Goal: Find specific page/section

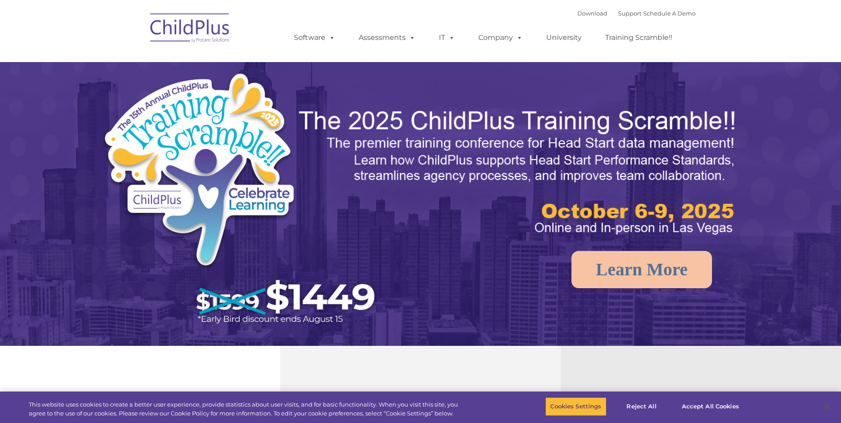
select select "MEDIUM"
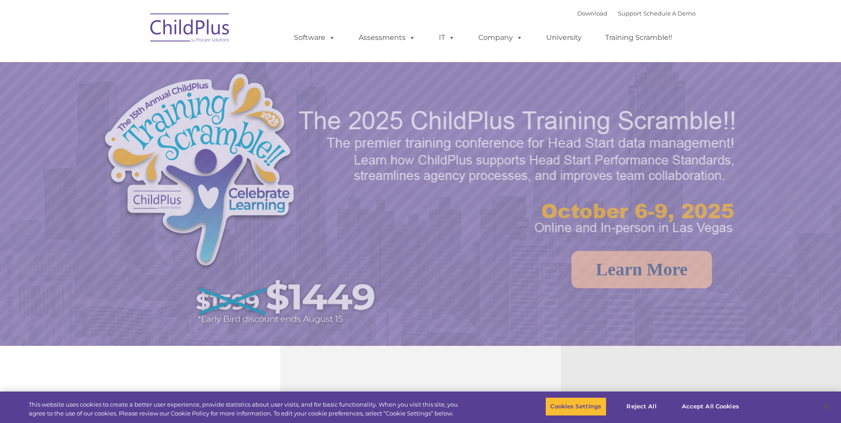
select select "MEDIUM"
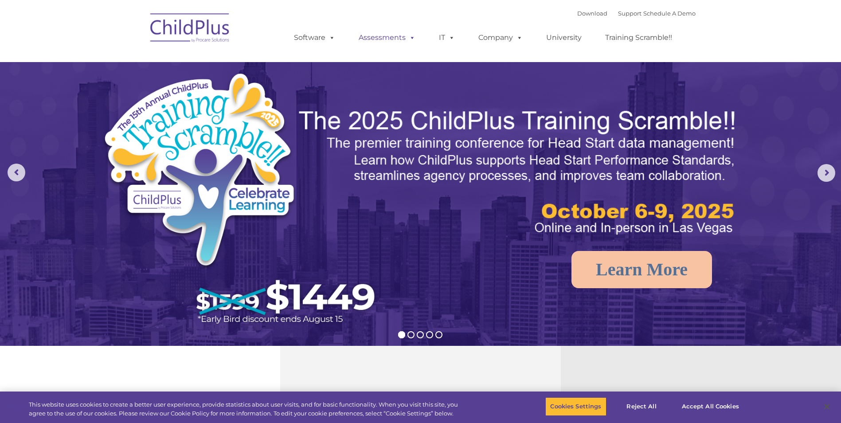
click at [383, 37] on link "Assessments" at bounding box center [387, 38] width 74 height 18
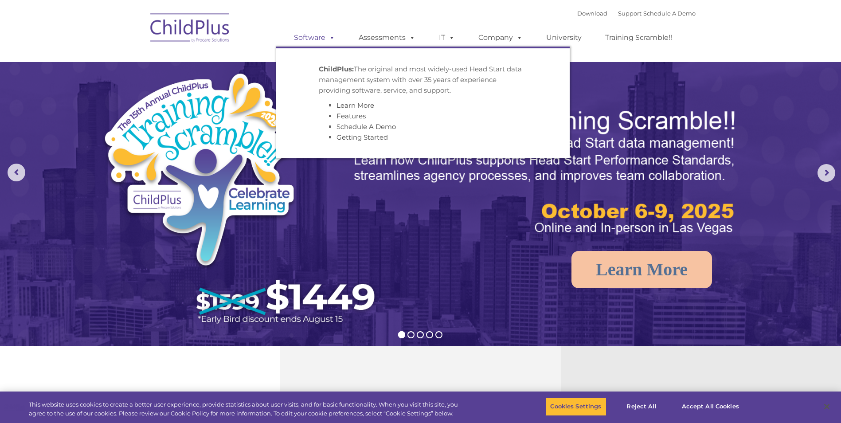
click at [313, 31] on link "Software" at bounding box center [314, 38] width 59 height 18
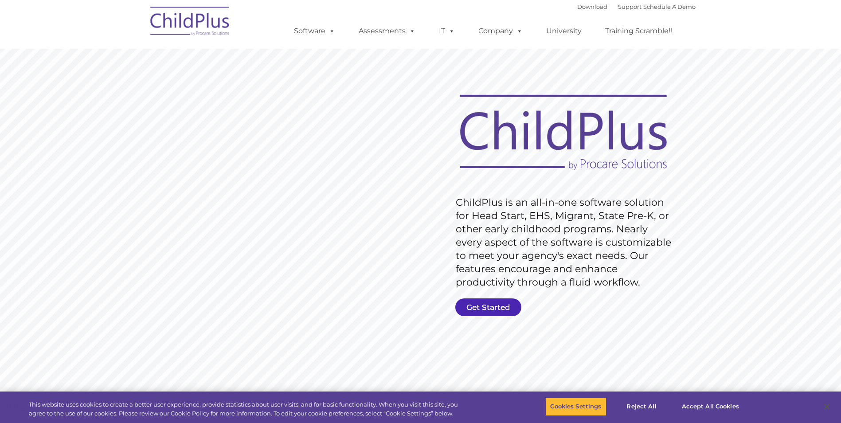
click at [485, 306] on link "Get Started" at bounding box center [488, 307] width 66 height 18
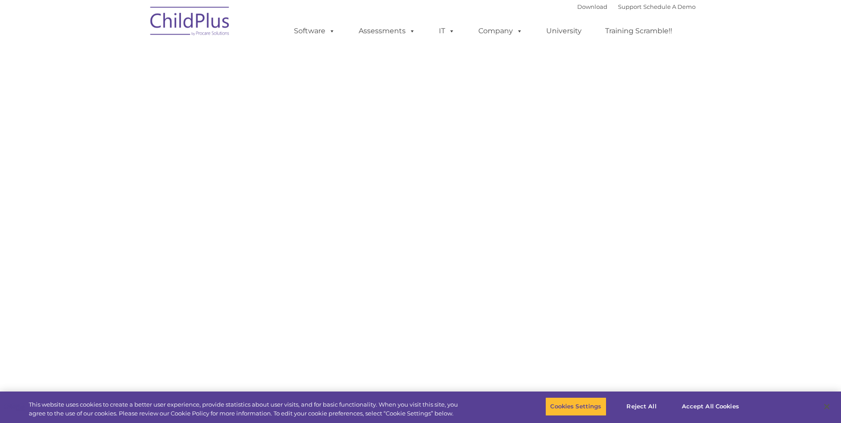
select select "MEDIUM"
